Goal: Information Seeking & Learning: Learn about a topic

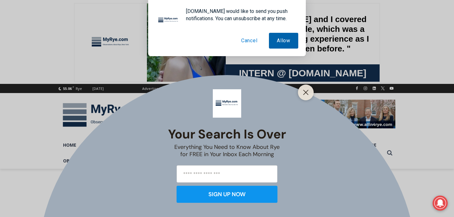
click at [284, 44] on button "Allow" at bounding box center [283, 41] width 29 height 16
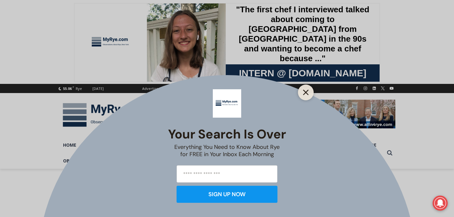
click at [307, 93] on icon "Close" at bounding box center [306, 93] width 6 height 6
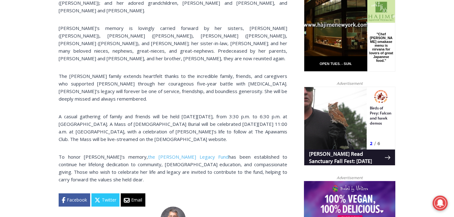
scroll to position [435, 0]
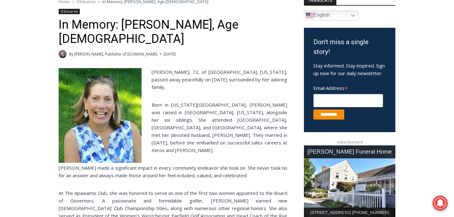
scroll to position [180, 0]
